Goal: Task Accomplishment & Management: Use online tool/utility

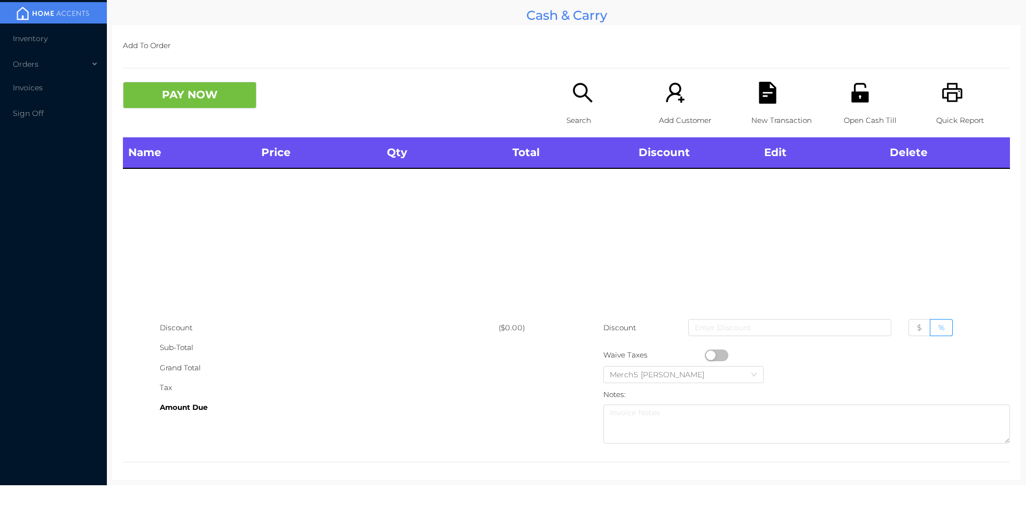
scroll to position [6, 0]
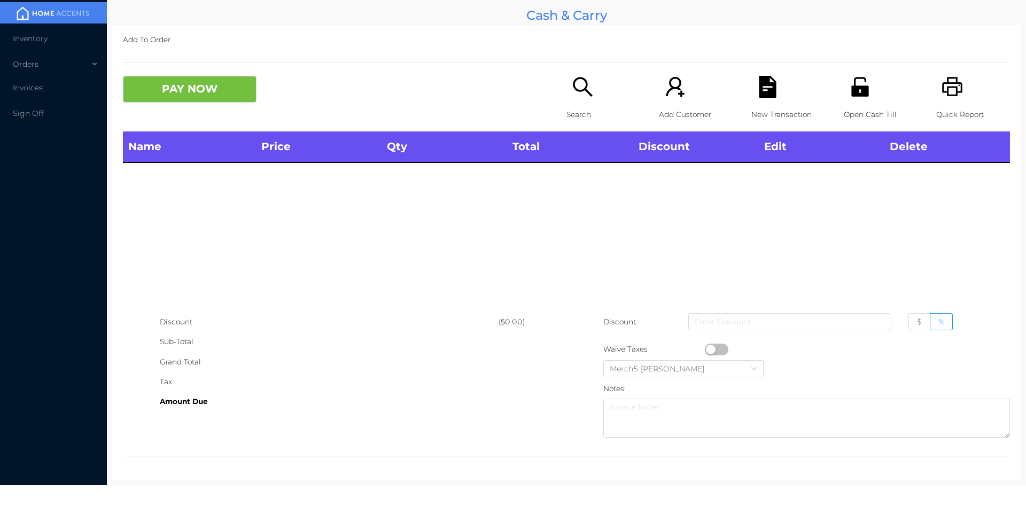
click at [802, 242] on div "Name Price Qty Total Discount Edit Delete" at bounding box center [566, 221] width 887 height 181
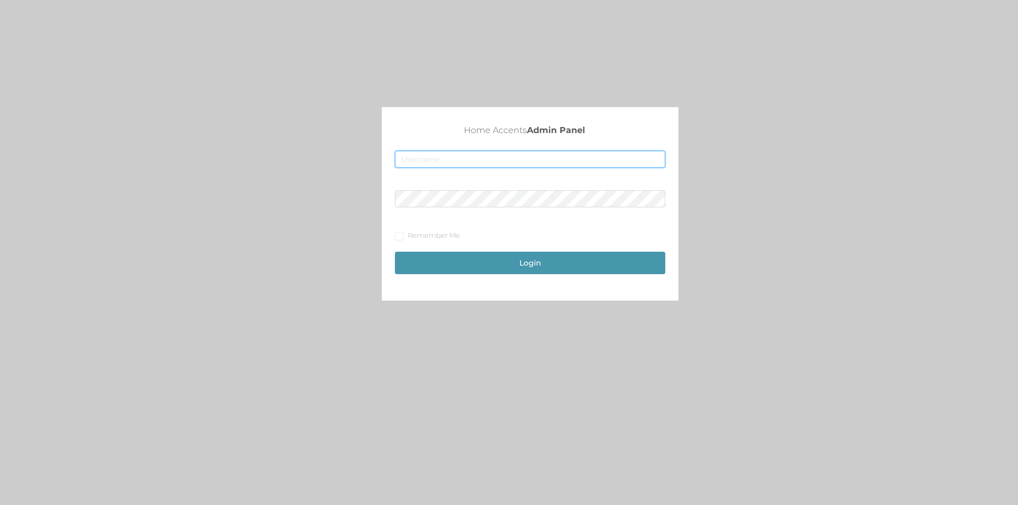
click at [425, 157] on input "text" at bounding box center [530, 159] width 270 height 17
type input "[EMAIL_ADDRESS][DOMAIN_NAME]"
click at [532, 266] on button "Login" at bounding box center [530, 263] width 270 height 22
